Goal: Information Seeking & Learning: Learn about a topic

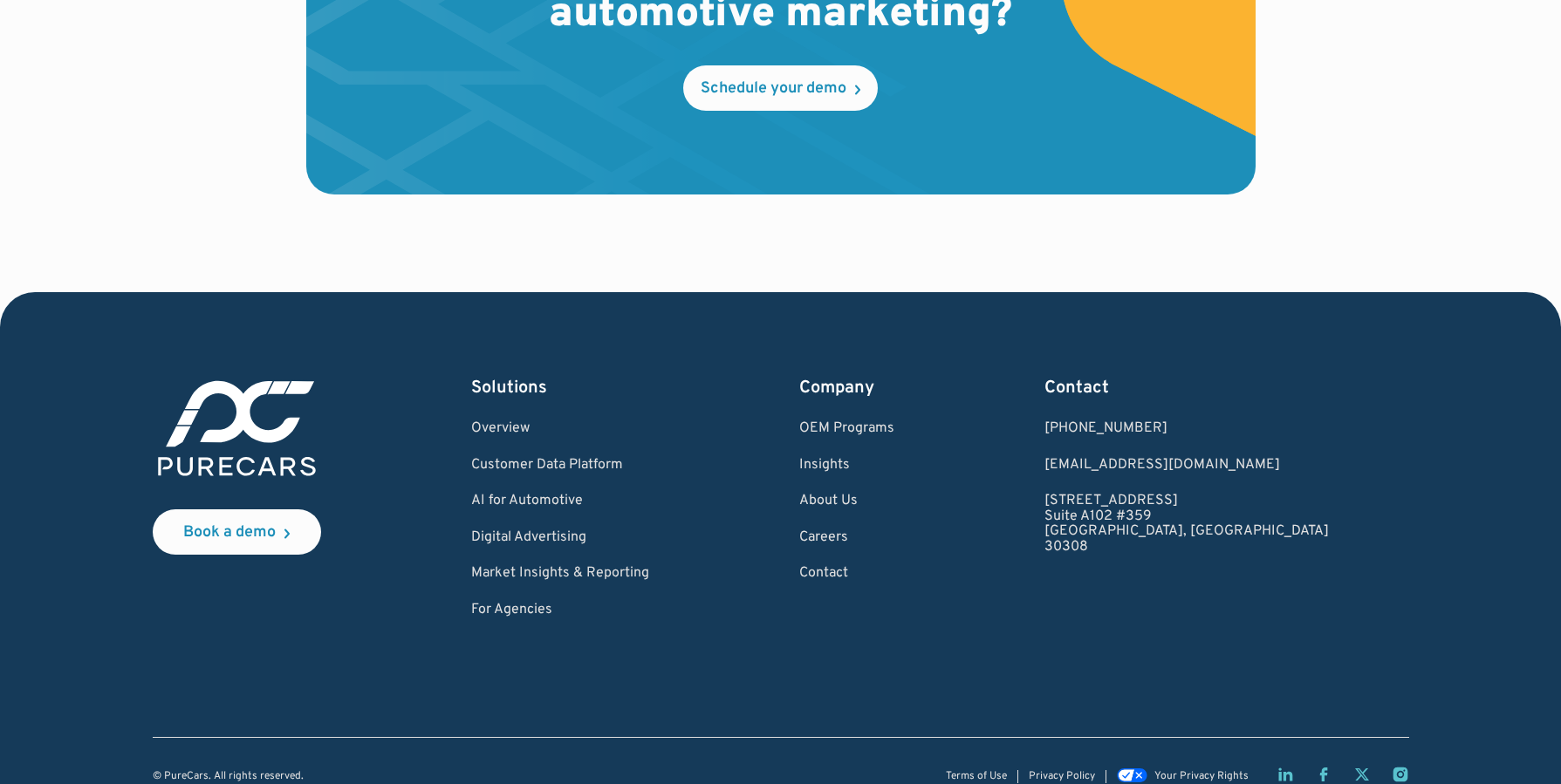
scroll to position [5286, 0]
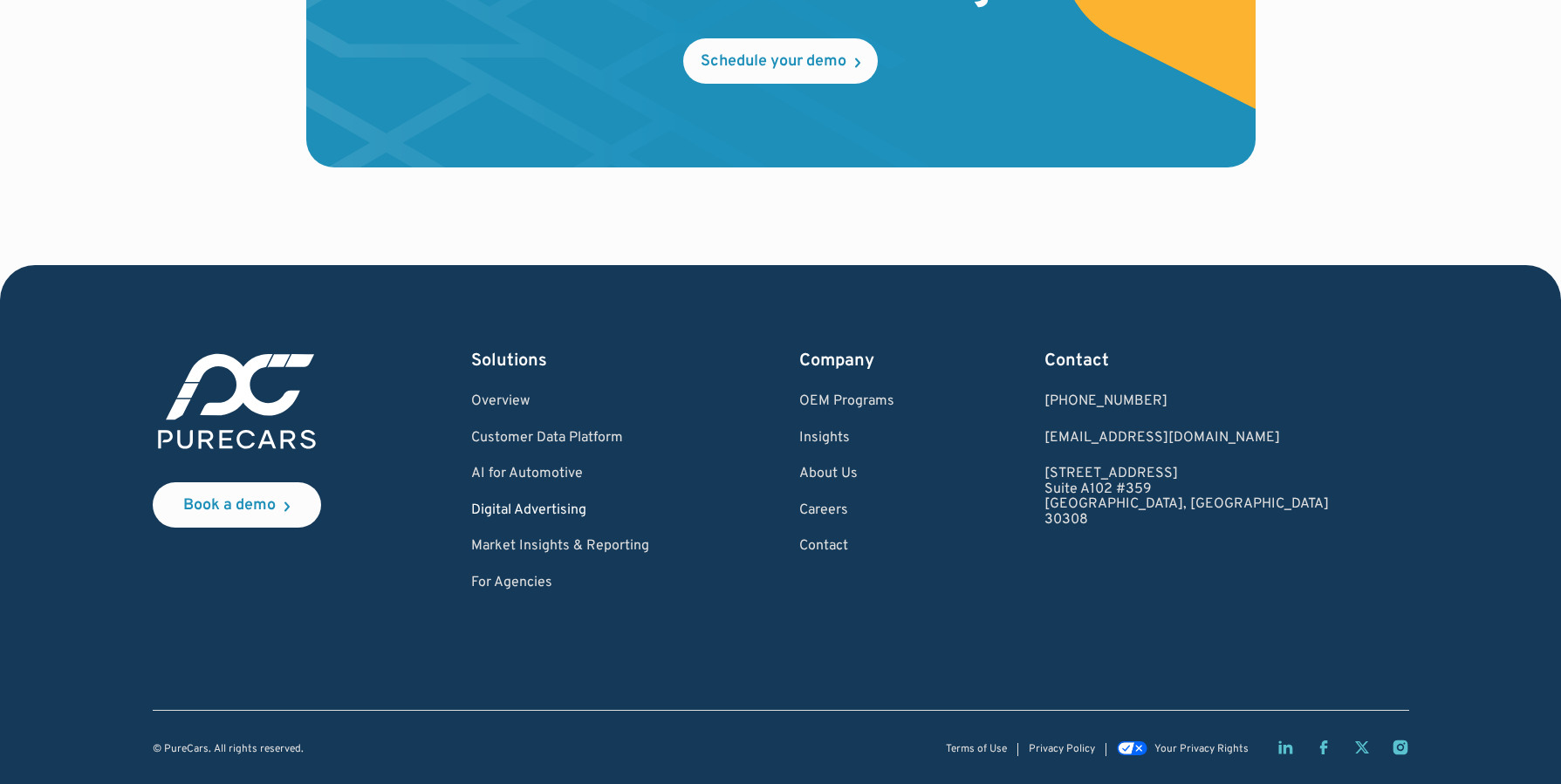
click at [597, 504] on link "Digital Advertising" at bounding box center [560, 512] width 178 height 16
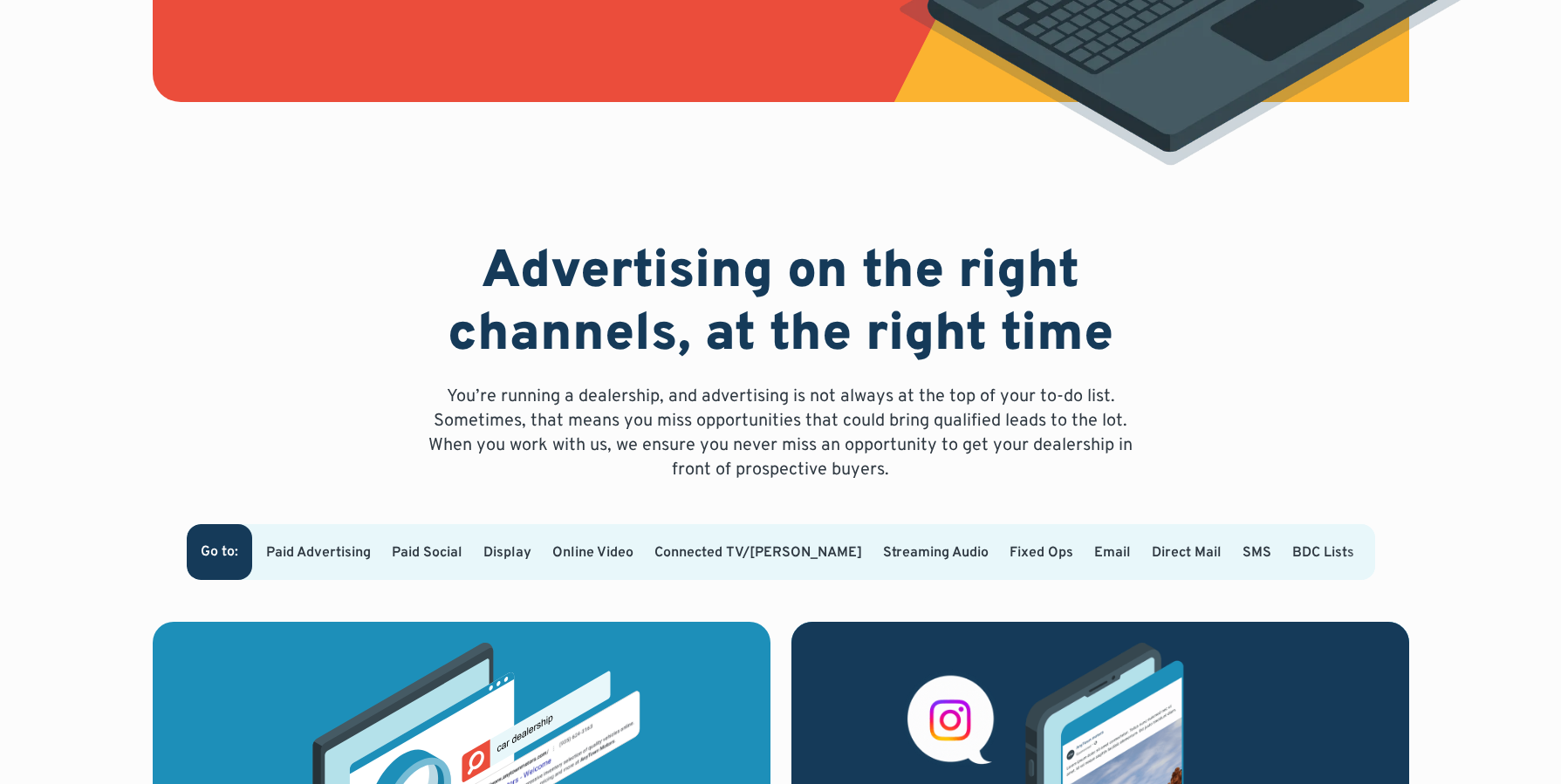
scroll to position [807, 0]
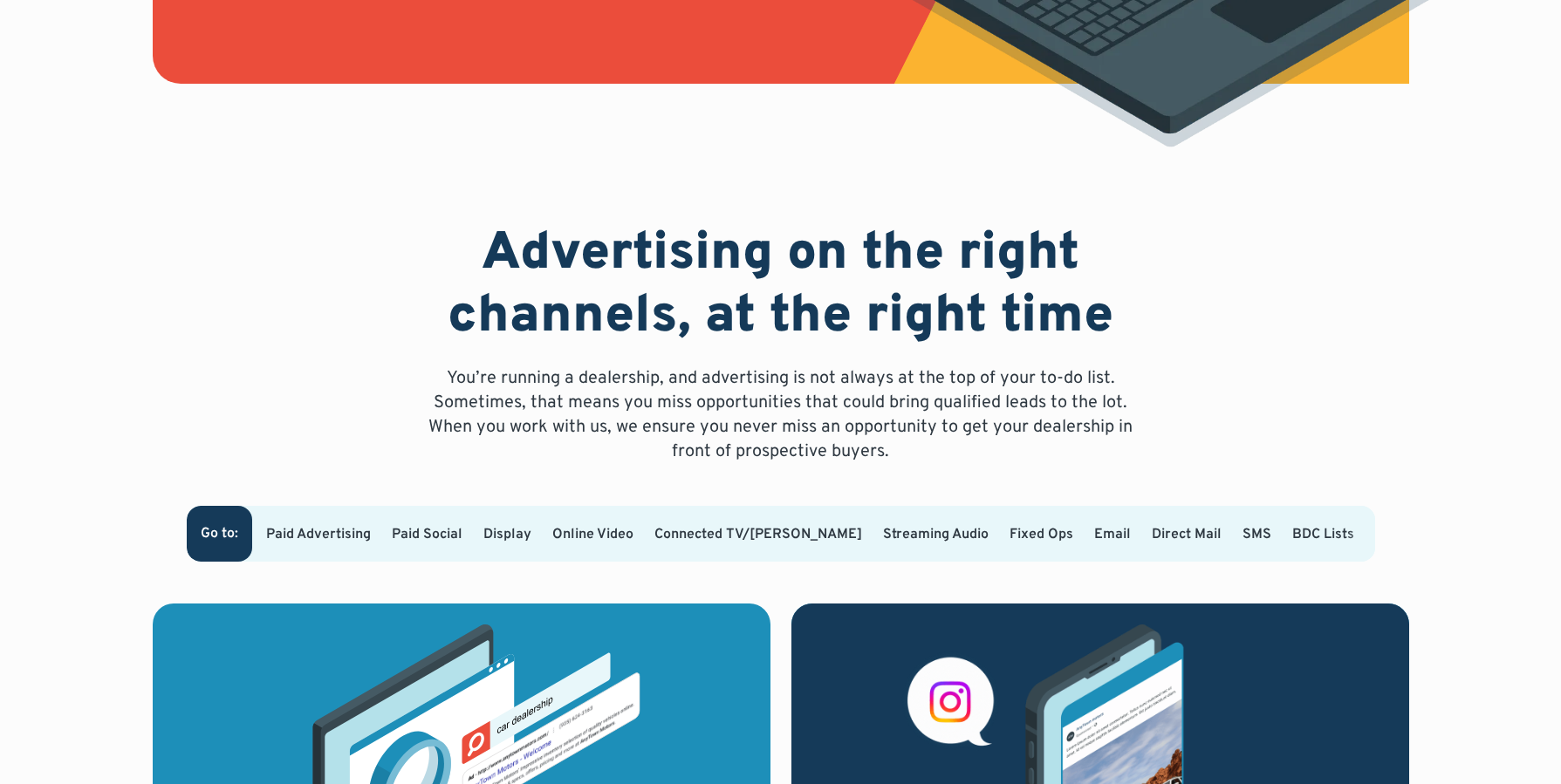
click at [371, 526] on link "Paid Advertising" at bounding box center [318, 534] width 105 height 17
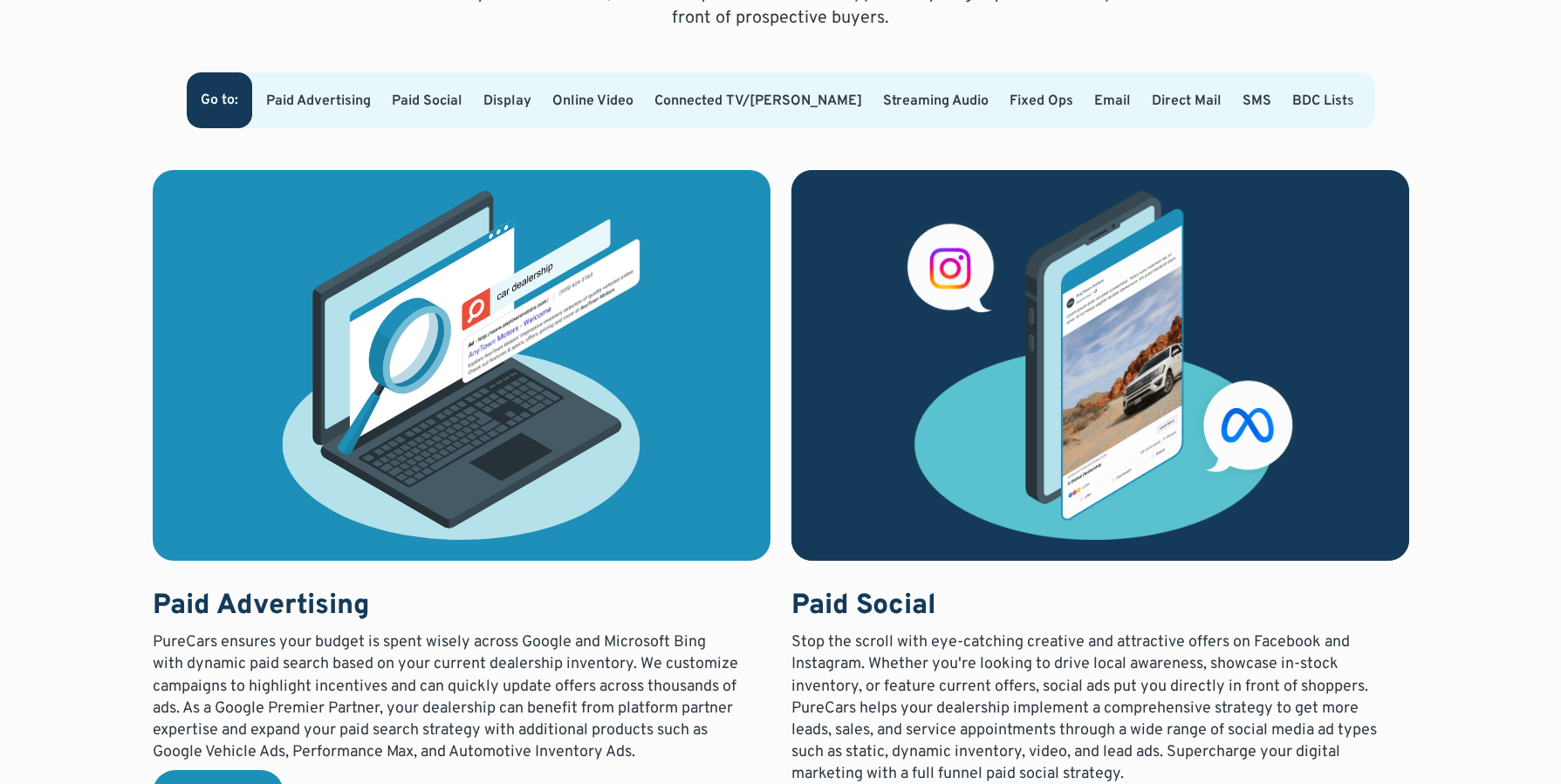
scroll to position [1280, 0]
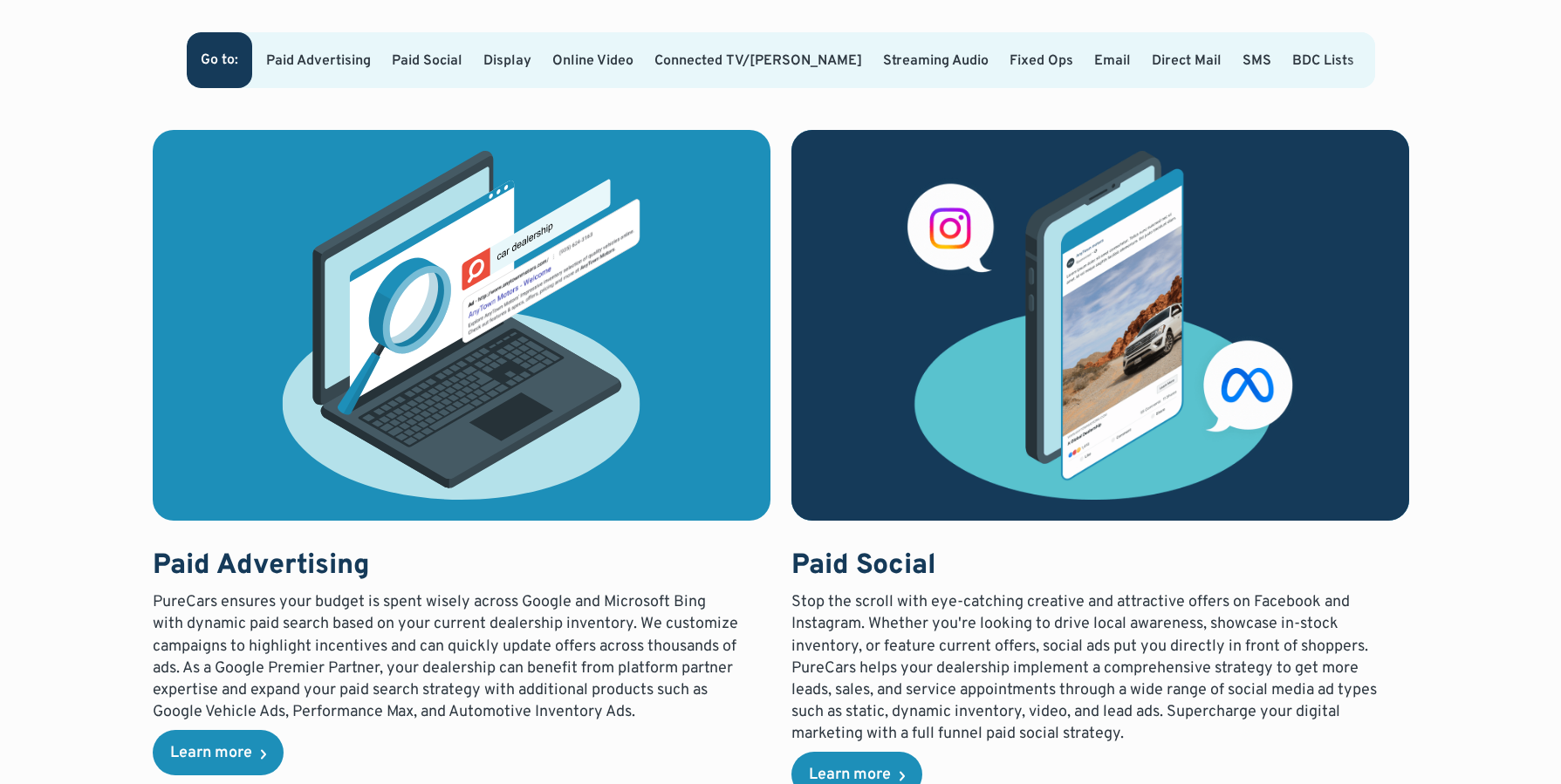
click at [792, 48] on div "Connected TV/OTT" at bounding box center [758, 60] width 208 height 24
click at [789, 52] on link "Connected TV/OTT" at bounding box center [758, 60] width 208 height 17
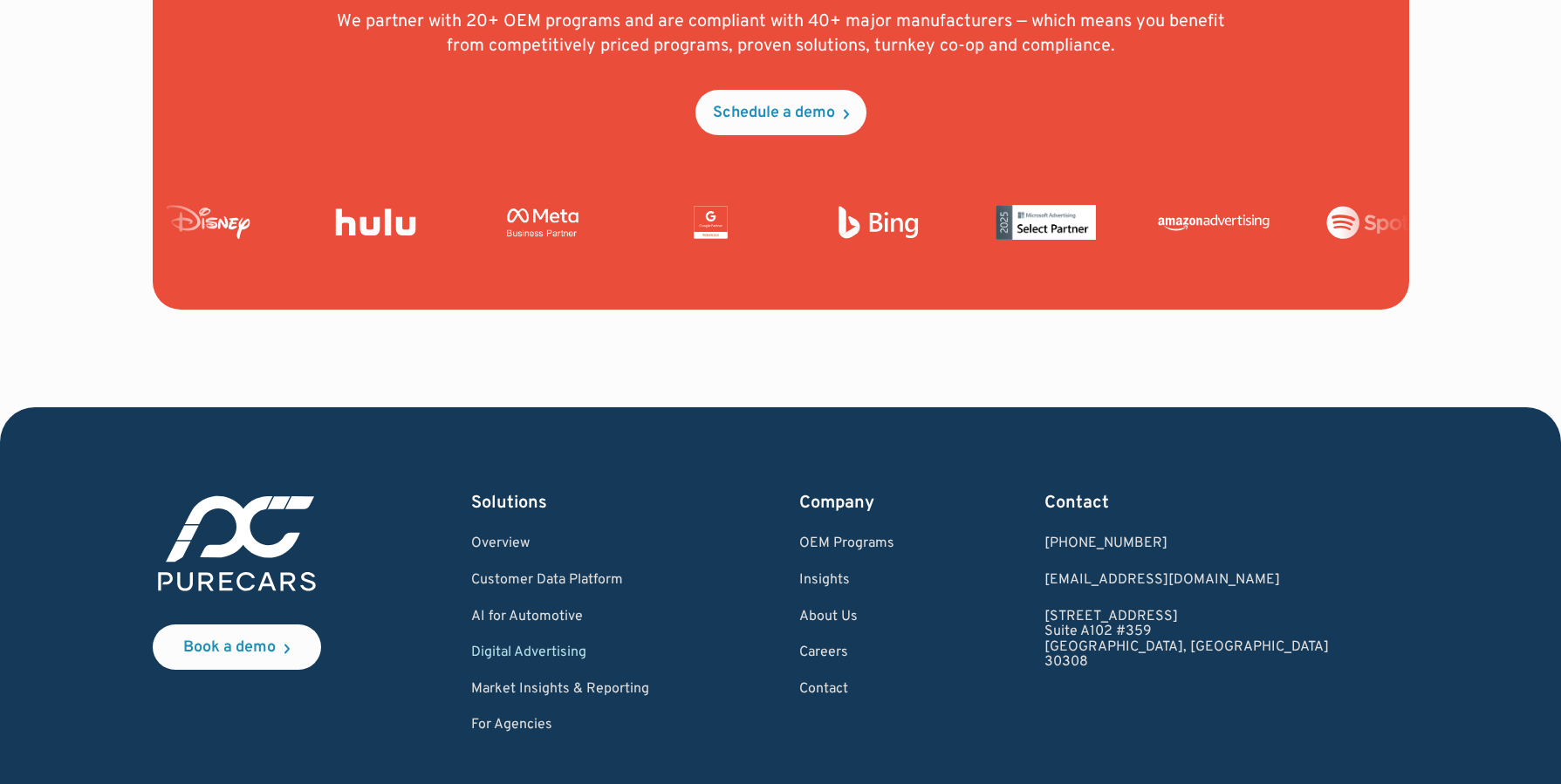
scroll to position [6633, 0]
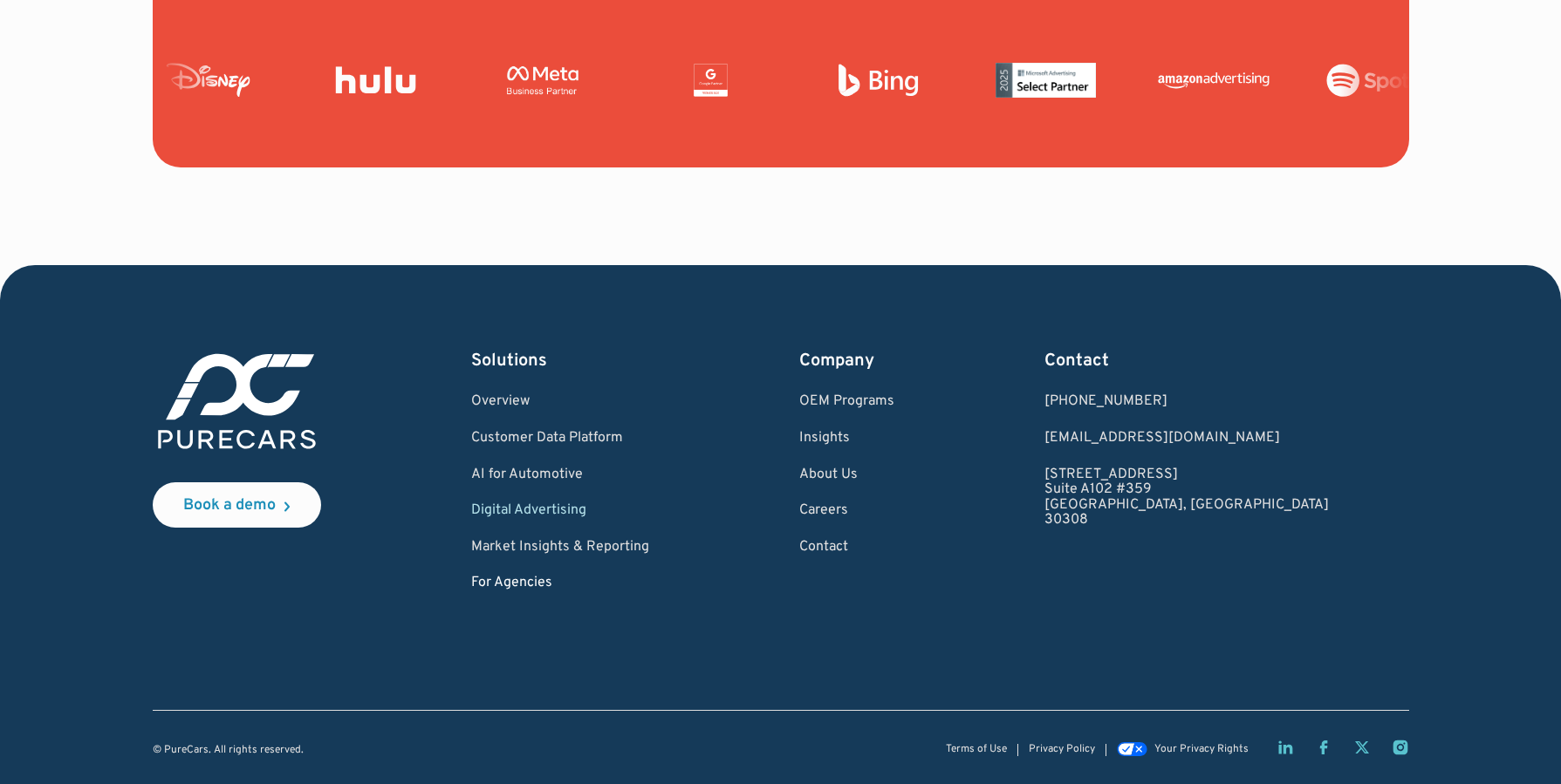
click at [556, 577] on link "For Agencies" at bounding box center [560, 584] width 178 height 16
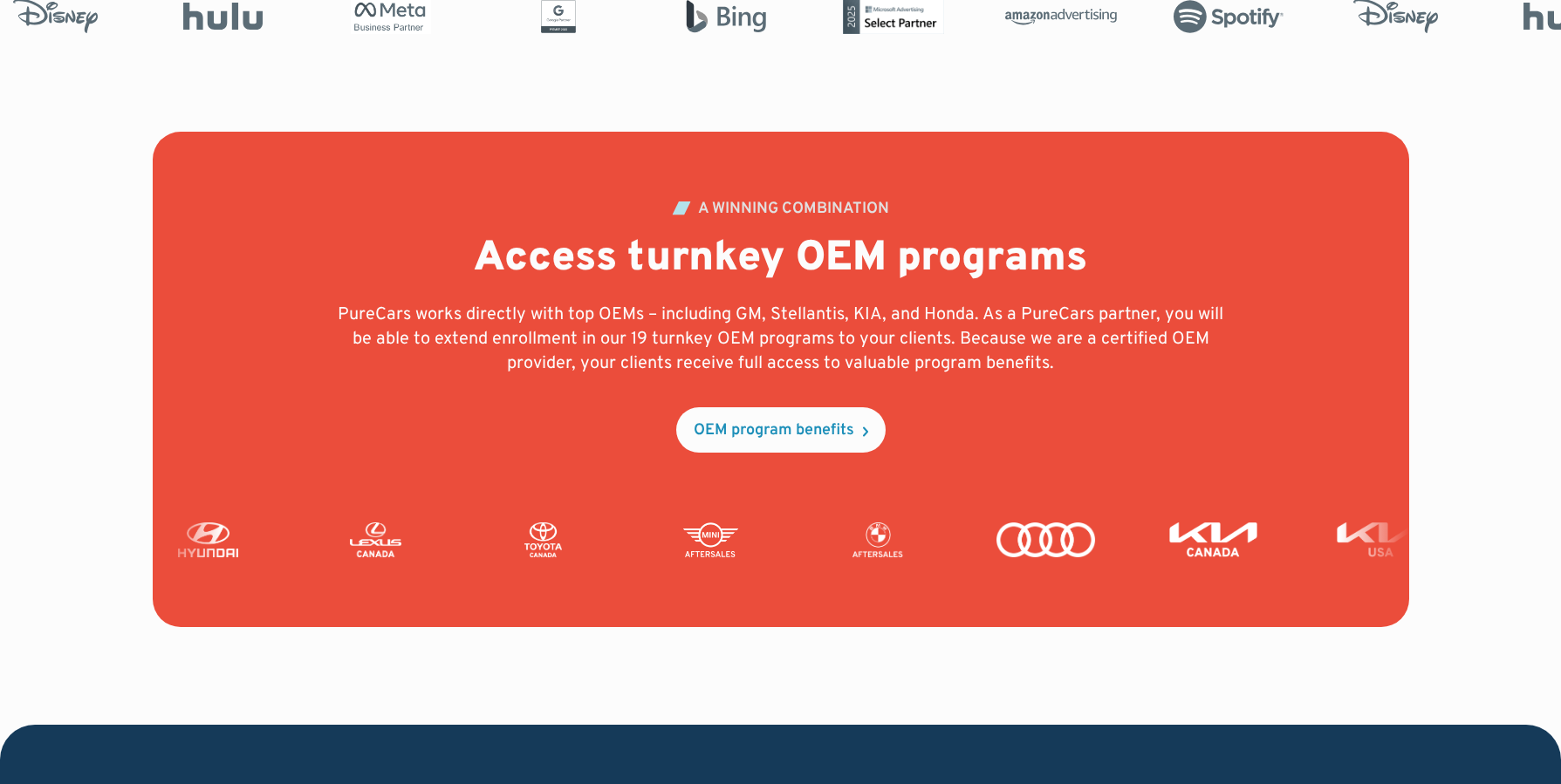
scroll to position [4307, 0]
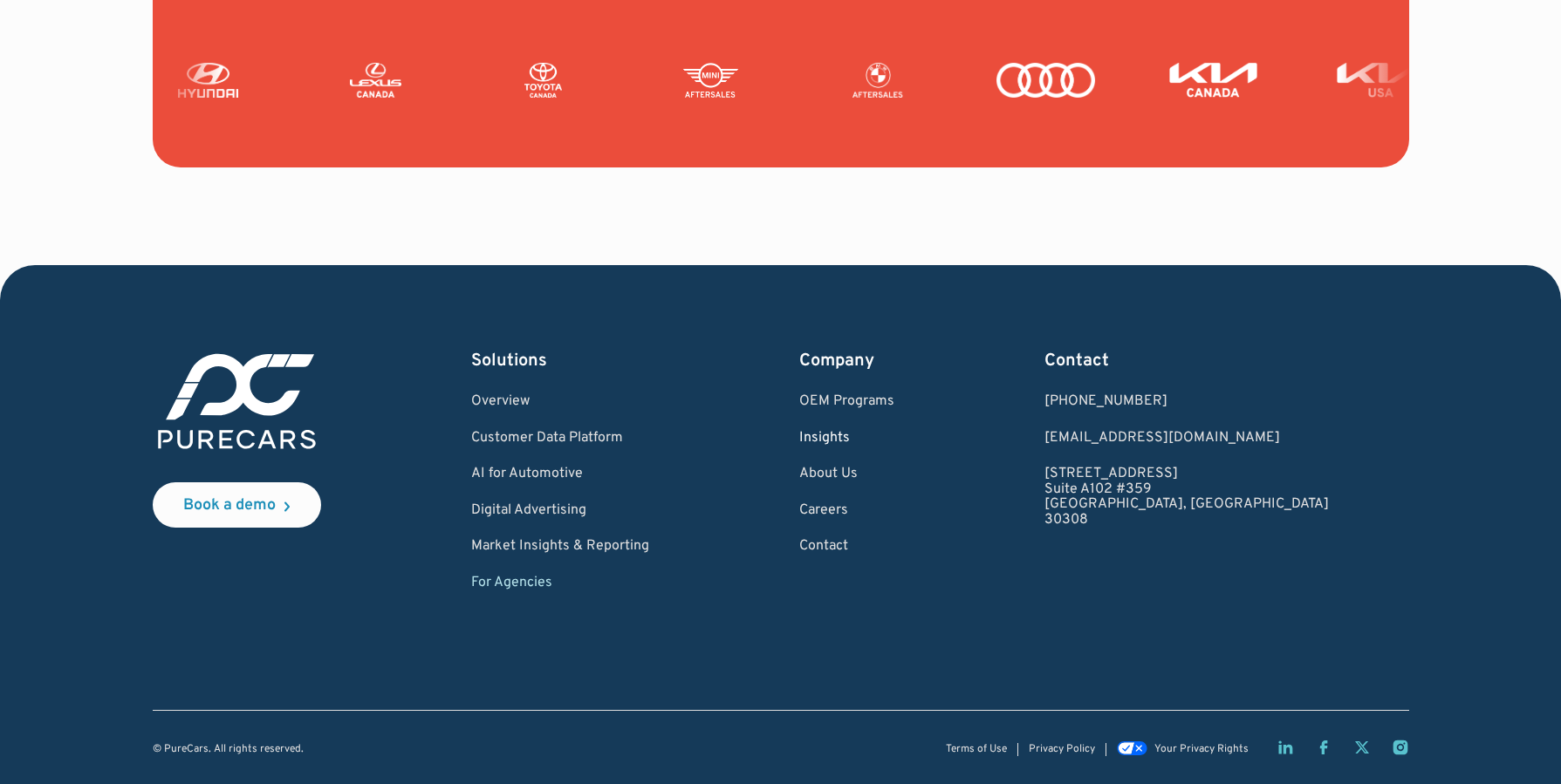
click at [894, 441] on link "Insights" at bounding box center [847, 439] width 95 height 16
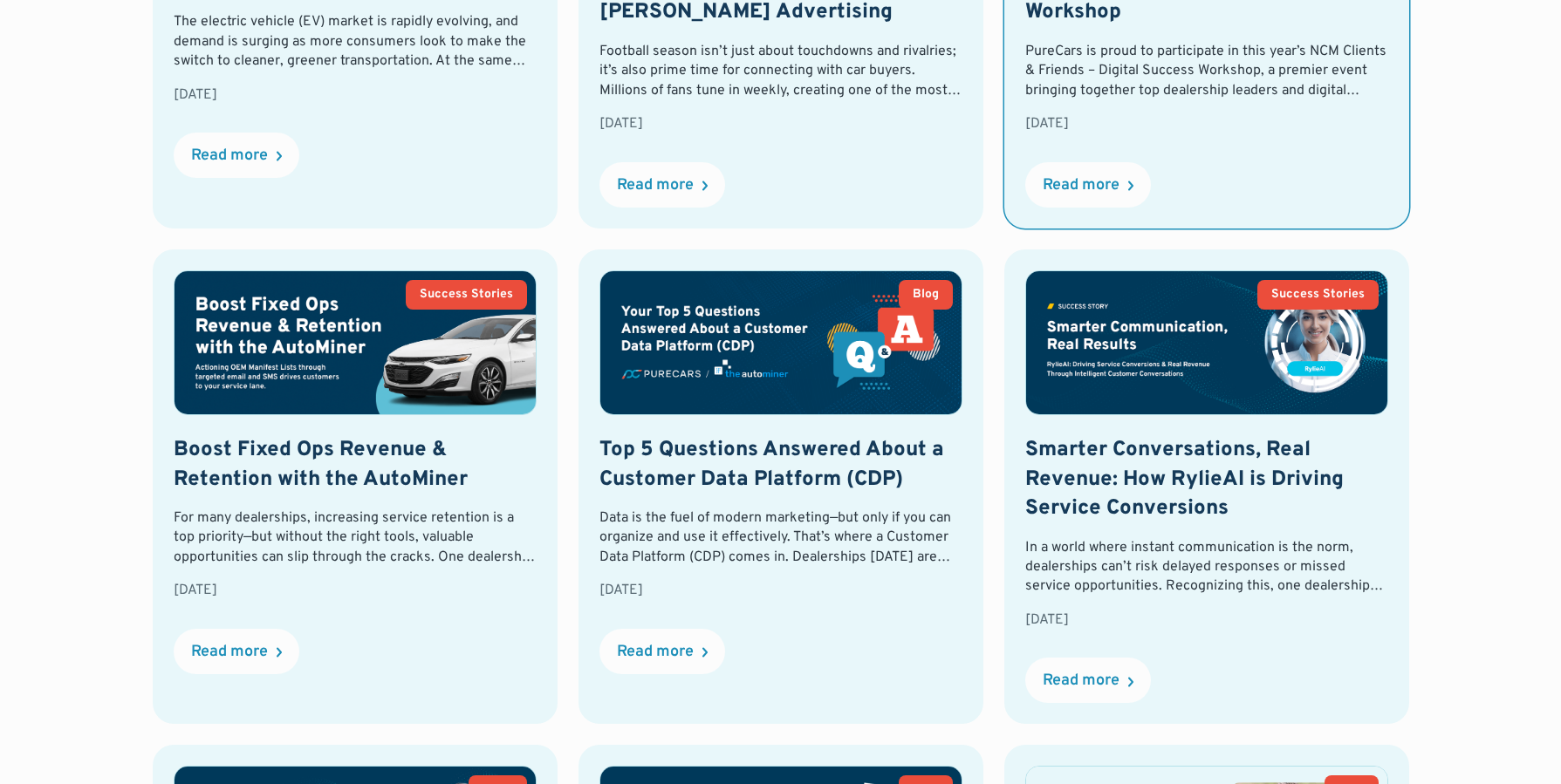
scroll to position [1316, 0]
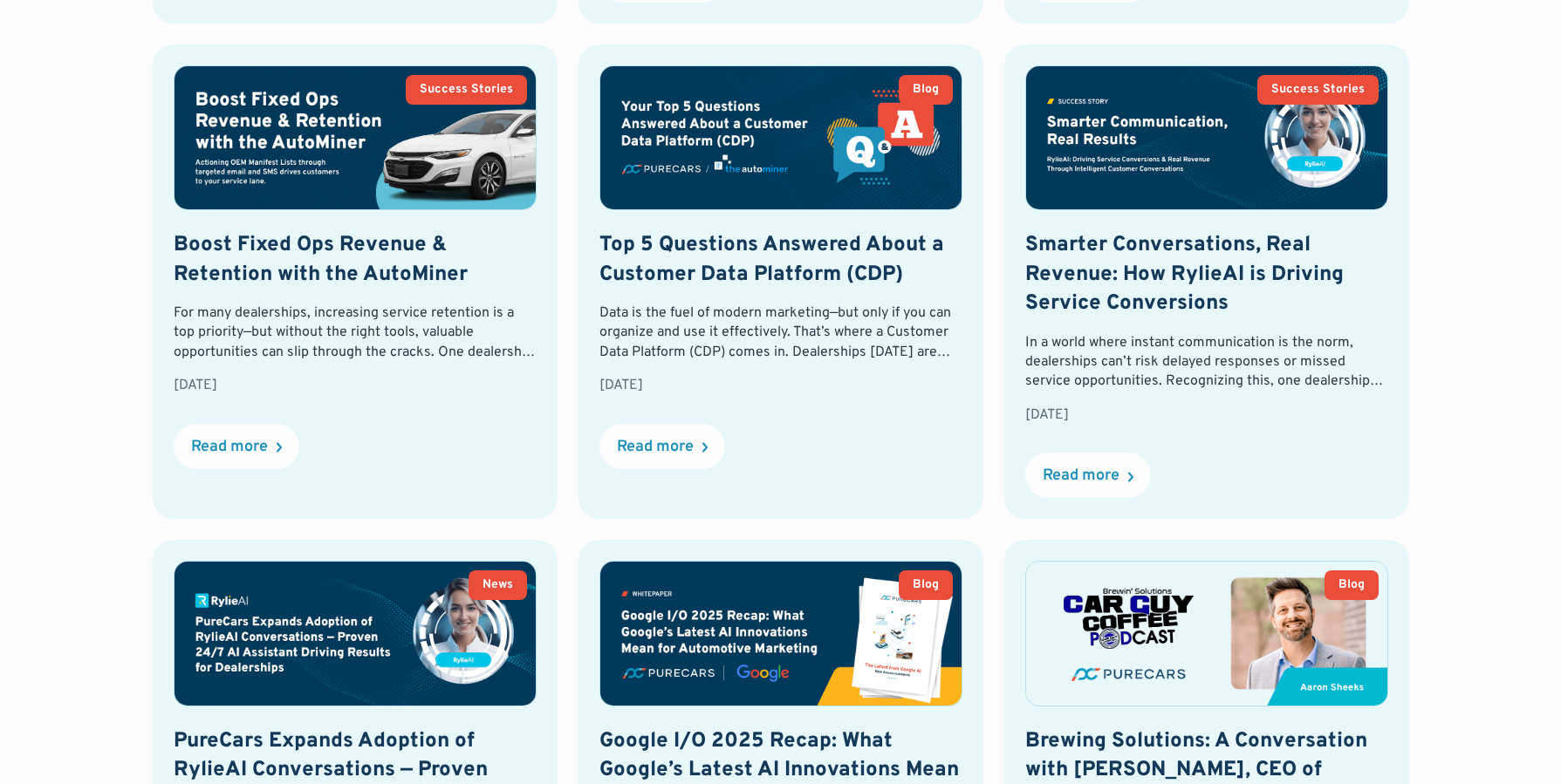
click at [74, 254] on div "All Blog Success Stories News Videos Product Videos Thank you! Your submission …" at bounding box center [780, 308] width 1561 height 1807
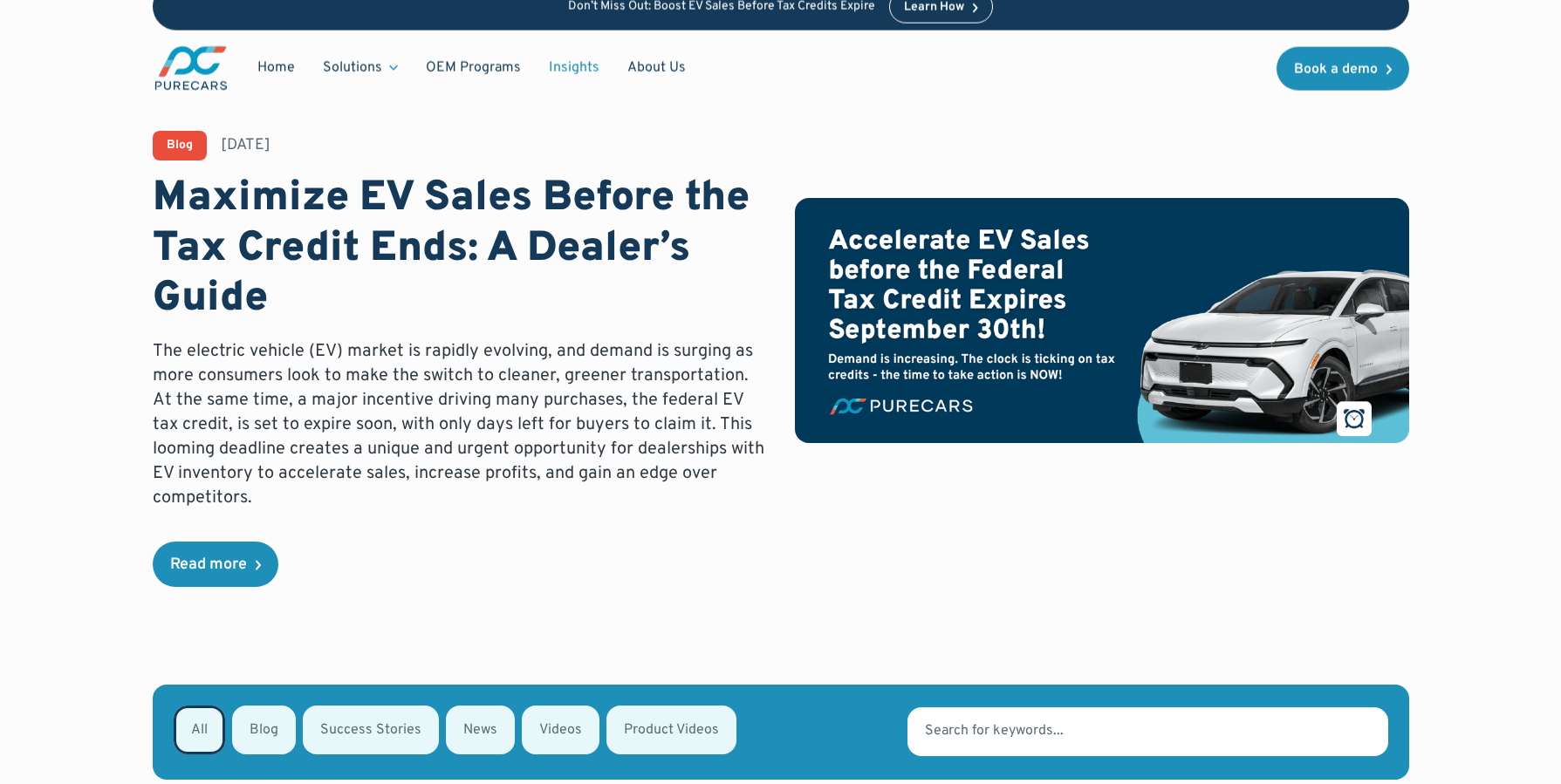
scroll to position [0, 0]
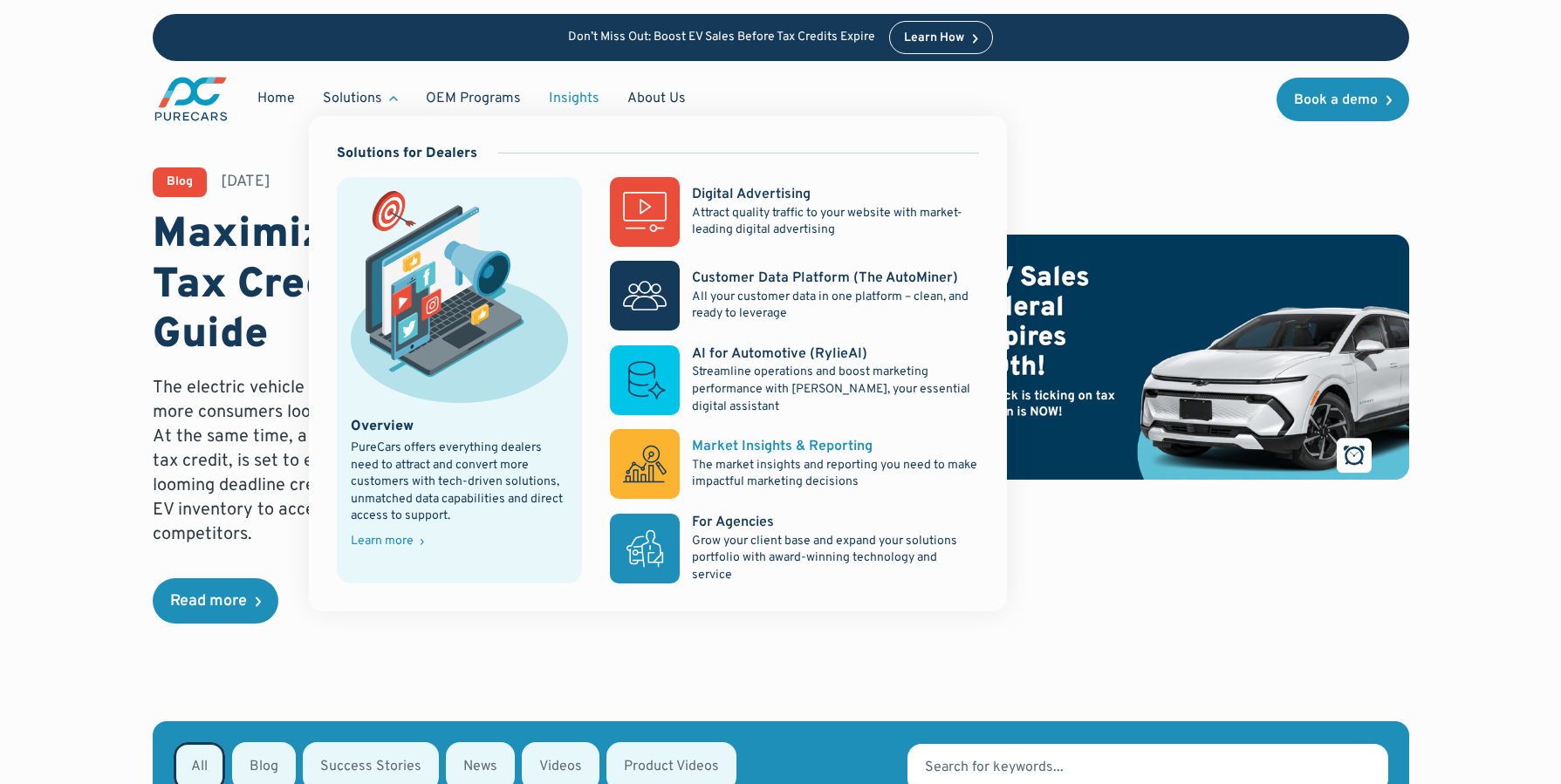
click at [762, 450] on div "Market Insights & Reporting" at bounding box center [782, 446] width 181 height 19
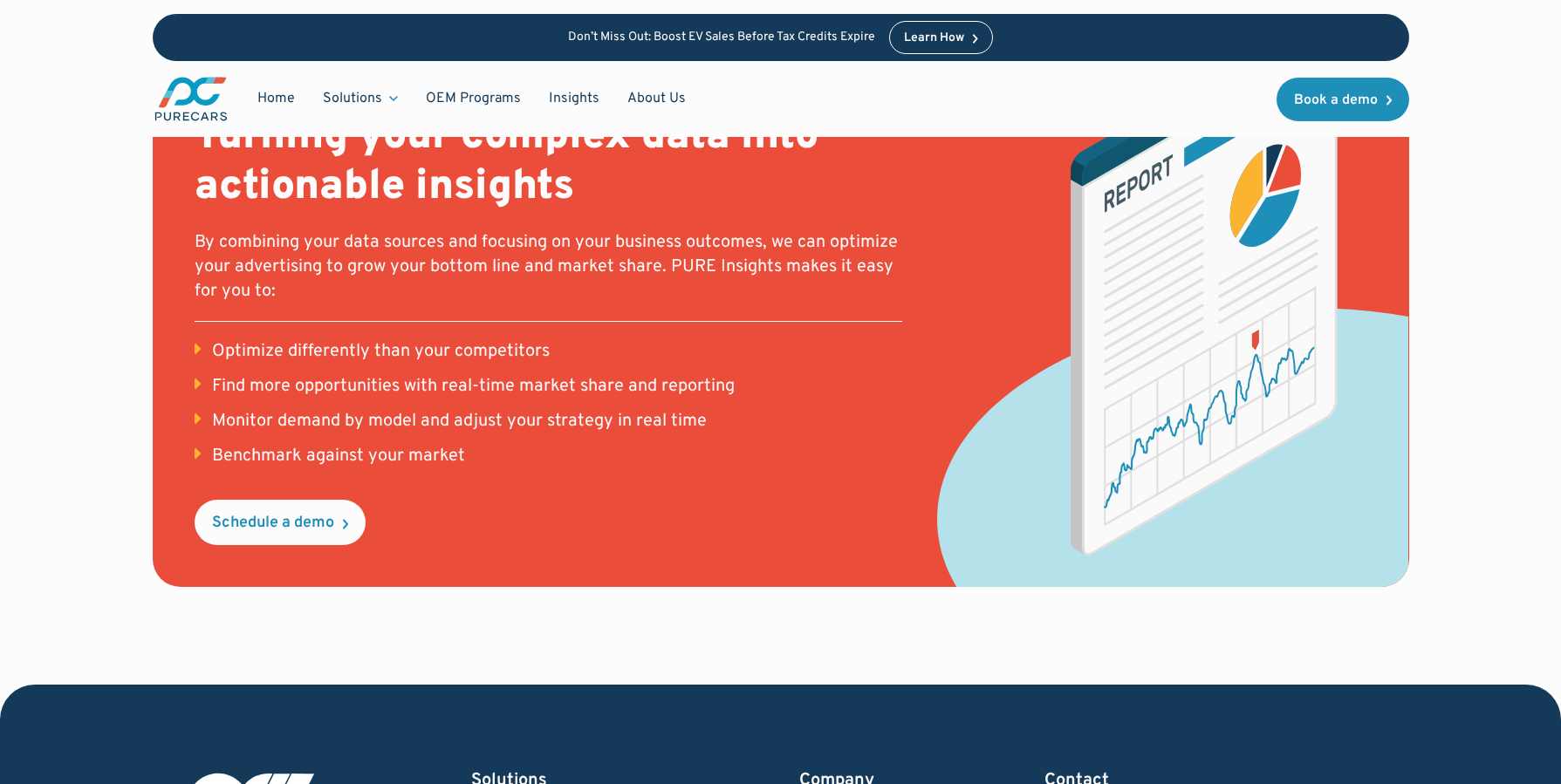
scroll to position [2259, 0]
